Goal: Information Seeking & Learning: Learn about a topic

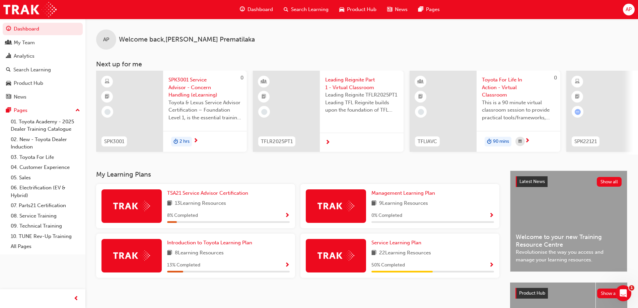
click at [298, 9] on span "Search Learning" at bounding box center [310, 10] width 38 height 8
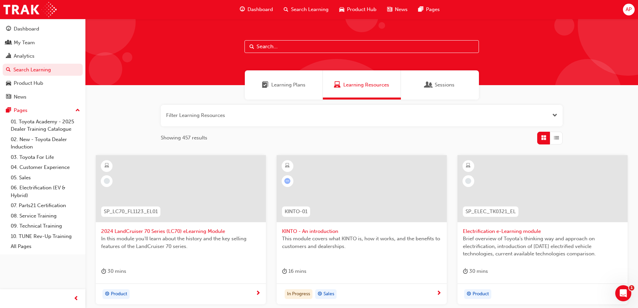
click at [286, 47] on input "text" at bounding box center [362, 46] width 235 height 13
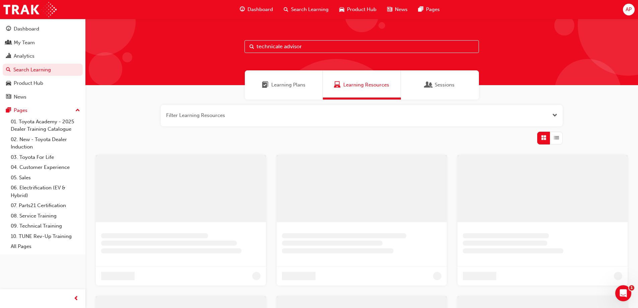
type input "technicale advisor"
click at [307, 87] on span "Learning Plans" at bounding box center [291, 85] width 34 height 8
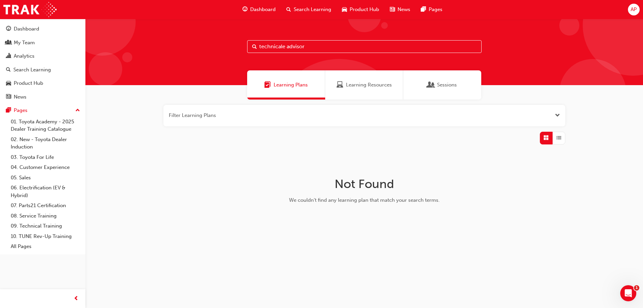
click at [314, 46] on input "technicale advisor" at bounding box center [364, 46] width 235 height 13
click at [460, 88] on div "Sessions" at bounding box center [442, 84] width 78 height 29
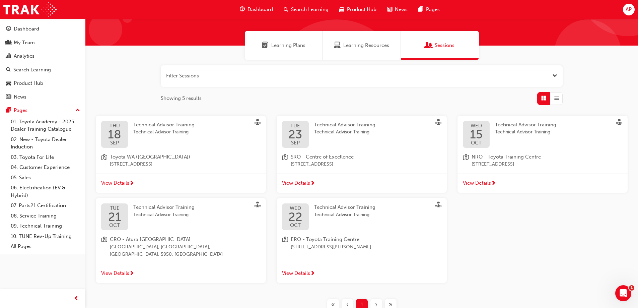
scroll to position [42, 0]
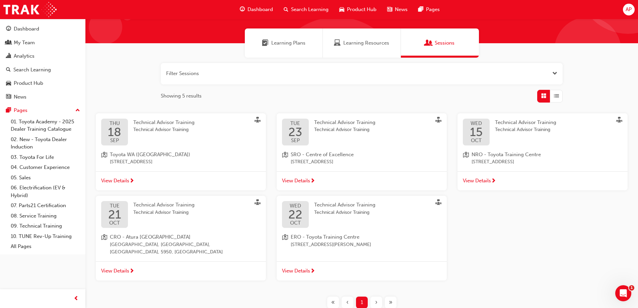
click at [320, 126] on span "Technical Advisor Training" at bounding box center [344, 130] width 61 height 8
